Goal: Browse casually: Explore the website without a specific task or goal

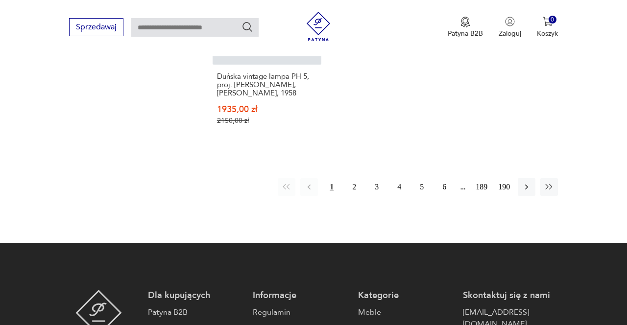
scroll to position [1427, 0]
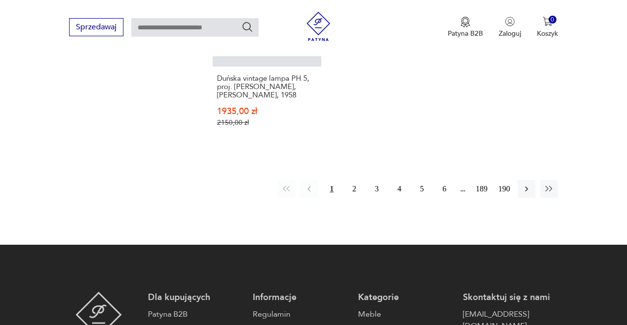
click at [356, 180] on button "2" at bounding box center [355, 189] width 18 height 18
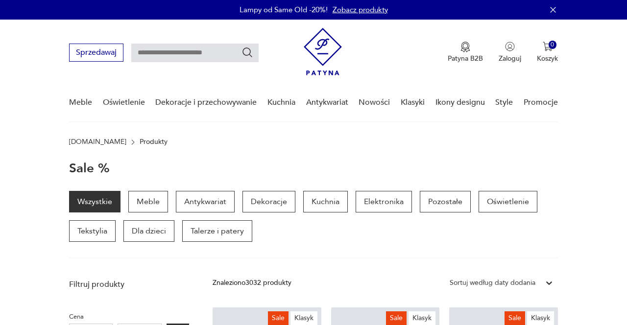
click at [413, 104] on link "Klasyki" at bounding box center [413, 103] width 24 height 38
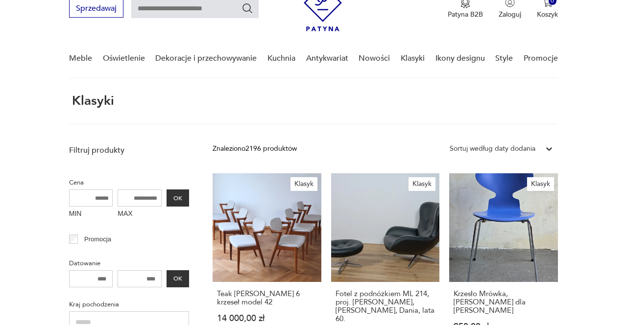
click at [375, 61] on link "Nowości" at bounding box center [374, 59] width 31 height 38
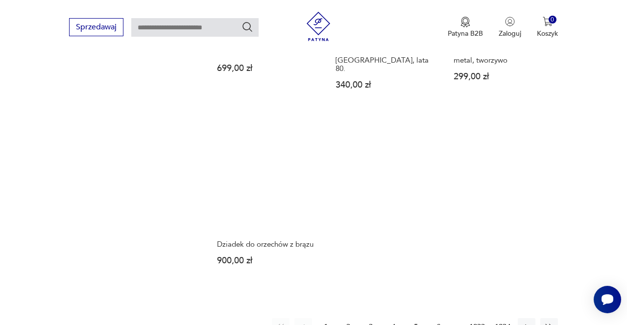
scroll to position [1162, 0]
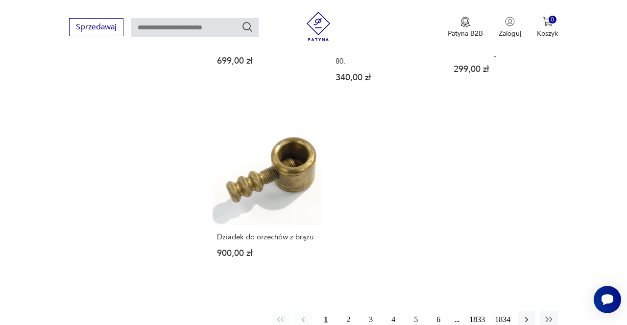
click at [342, 311] on button "2" at bounding box center [349, 320] width 18 height 18
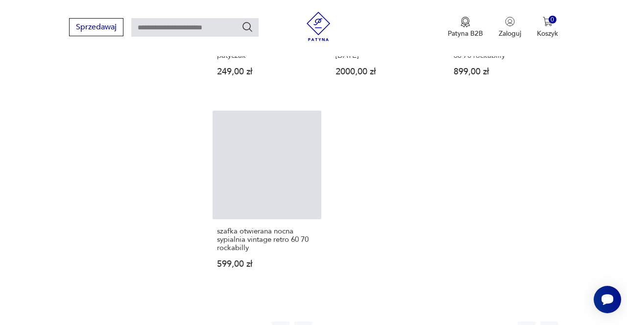
scroll to position [1180, 0]
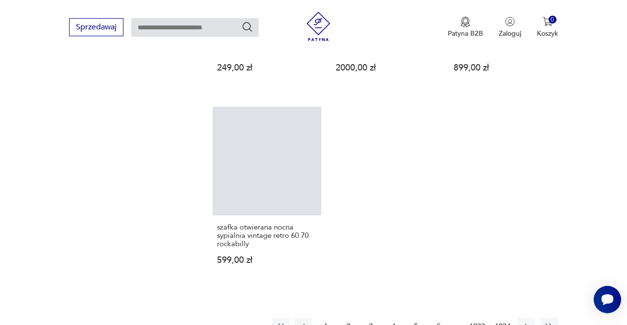
click at [371, 318] on button "3" at bounding box center [371, 327] width 18 height 18
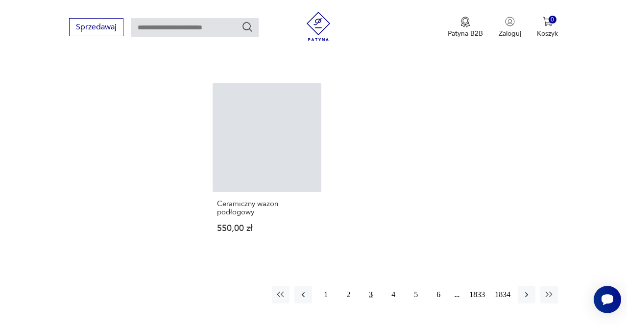
scroll to position [1173, 0]
click at [390, 284] on button "4" at bounding box center [394, 293] width 18 height 18
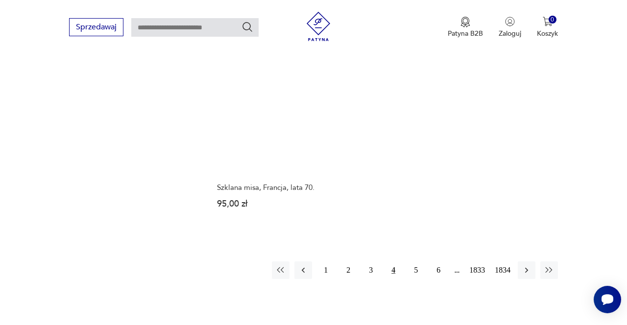
scroll to position [1184, 0]
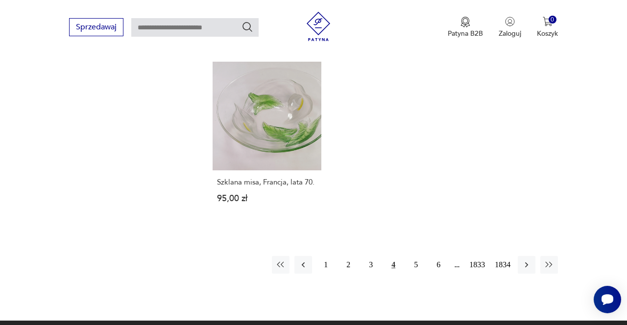
click at [419, 263] on button "5" at bounding box center [416, 265] width 18 height 18
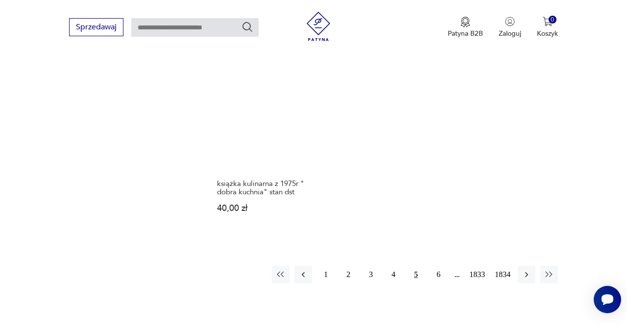
scroll to position [1208, 0]
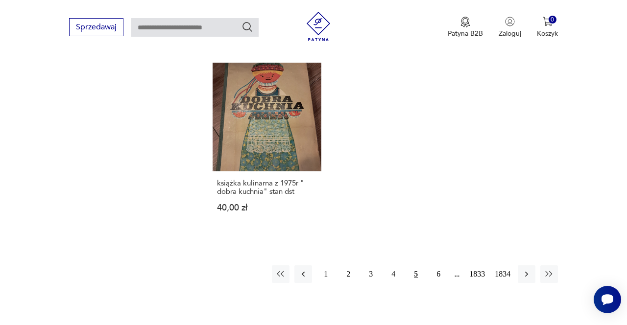
click at [437, 271] on button "6" at bounding box center [439, 275] width 18 height 18
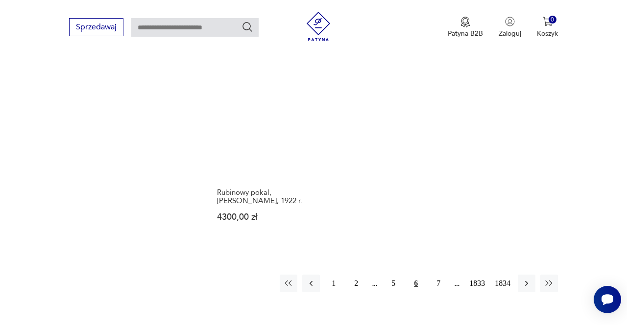
scroll to position [1191, 0]
click at [430, 275] on button "7" at bounding box center [439, 284] width 18 height 18
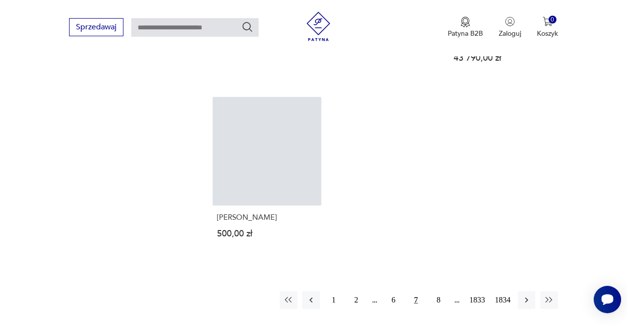
scroll to position [1191, 0]
click at [434, 291] on button "8" at bounding box center [439, 300] width 18 height 18
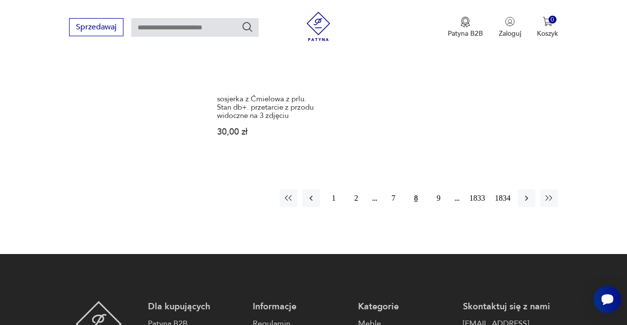
scroll to position [1283, 0]
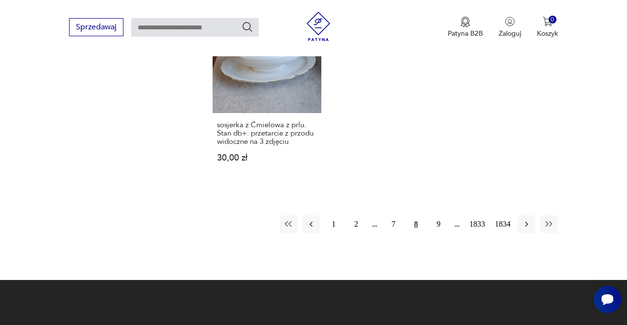
click at [436, 216] on button "9" at bounding box center [439, 225] width 18 height 18
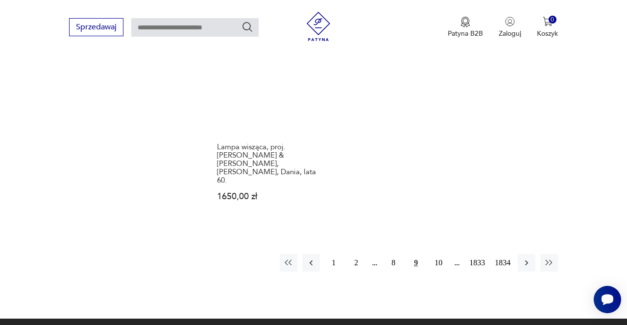
scroll to position [1270, 0]
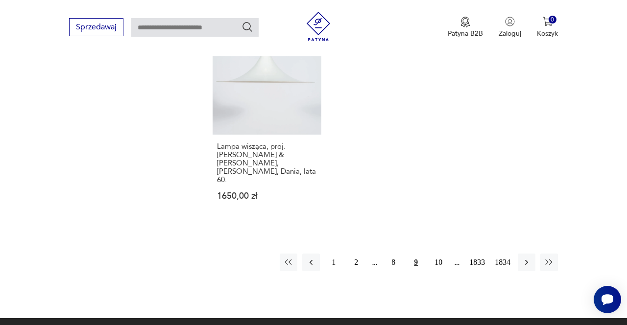
click at [440, 254] on button "10" at bounding box center [439, 263] width 18 height 18
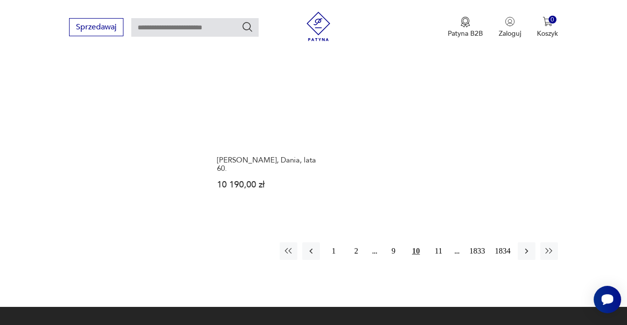
scroll to position [1240, 0]
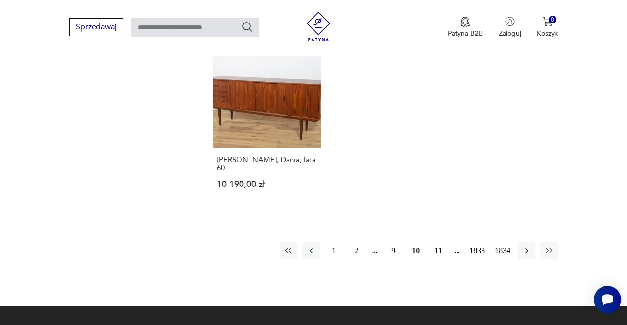
click at [438, 242] on button "11" at bounding box center [439, 251] width 18 height 18
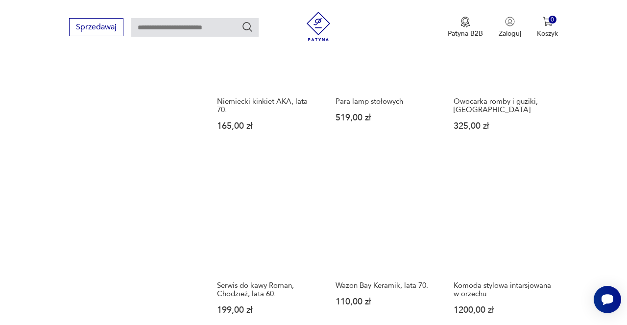
scroll to position [721, 0]
